Goal: Task Accomplishment & Management: Manage account settings

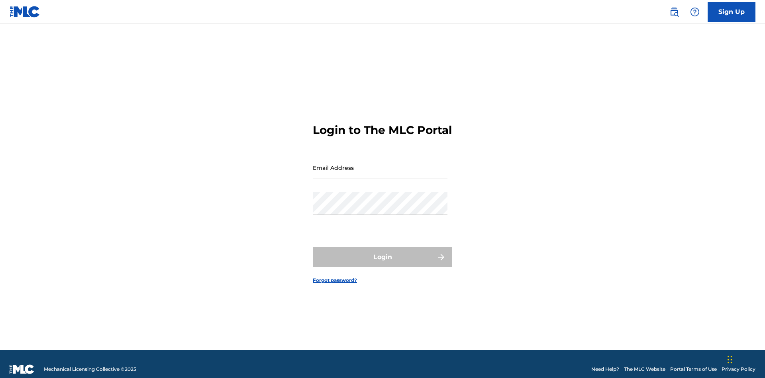
scroll to position [10, 0]
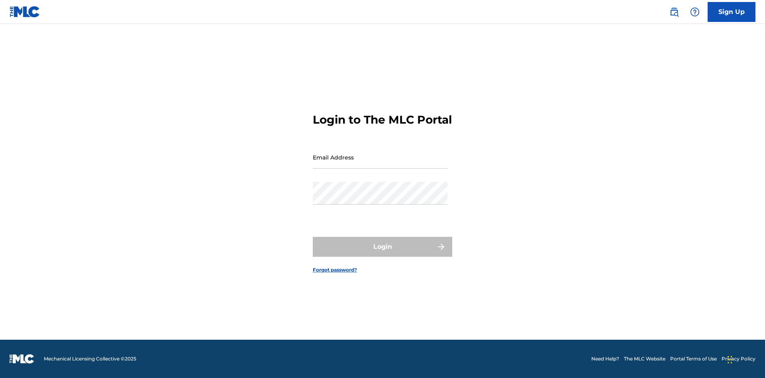
click at [380, 164] on input "Email Address" at bounding box center [380, 157] width 135 height 23
type input "b7c716cf-ea8c-40f2-99dc-0791de8b8422@mailslurp.com"
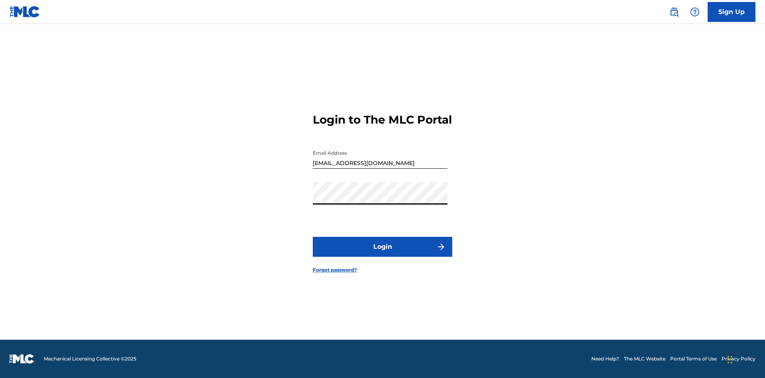
click at [383, 253] on button "Login" at bounding box center [382, 247] width 139 height 20
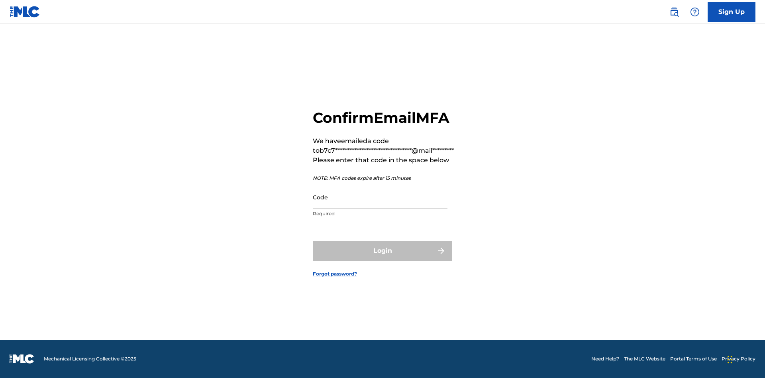
click at [380, 197] on input "Code" at bounding box center [380, 197] width 135 height 23
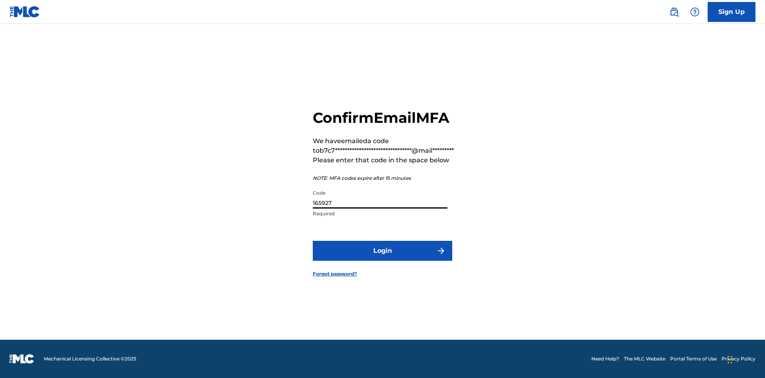
type input "165927"
click at [383, 250] on button "Login" at bounding box center [382, 251] width 139 height 20
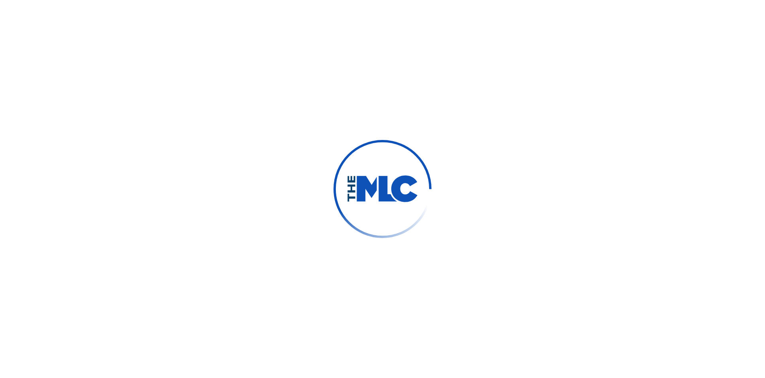
scroll to position [0, 0]
